Goal: Task Accomplishment & Management: Use online tool/utility

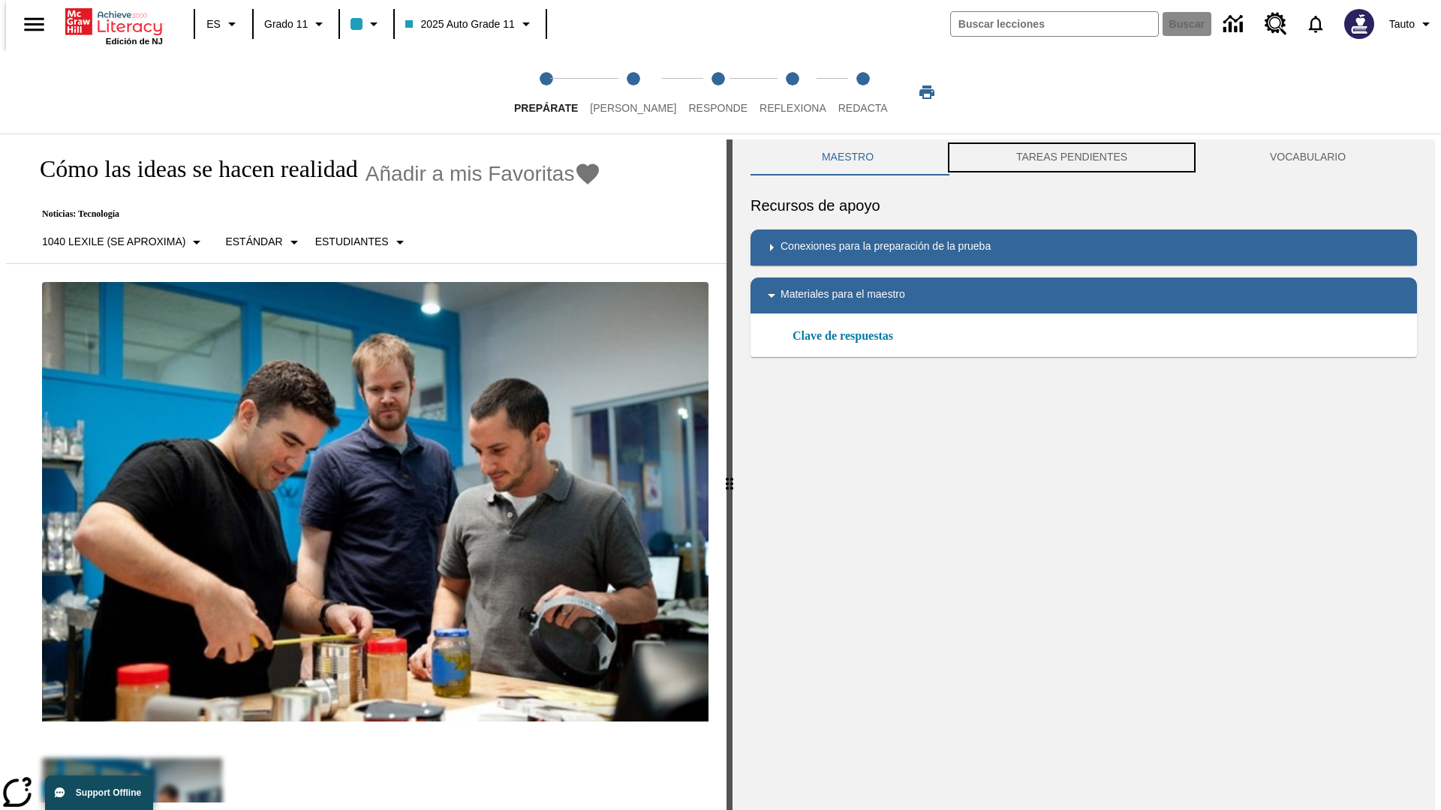
click at [1072, 158] on button "TAREAS PENDIENTES" at bounding box center [1072, 158] width 254 height 36
